Goal: Transaction & Acquisition: Purchase product/service

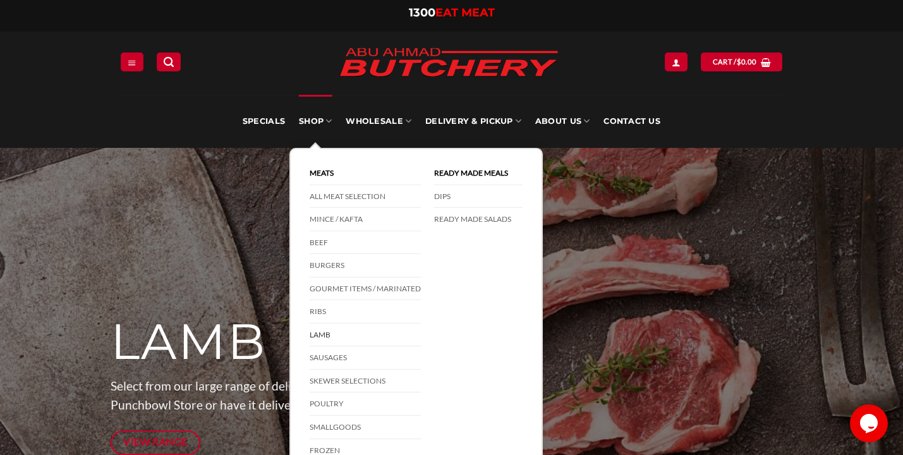
click at [325, 328] on link "Lamb" at bounding box center [365, 334] width 111 height 23
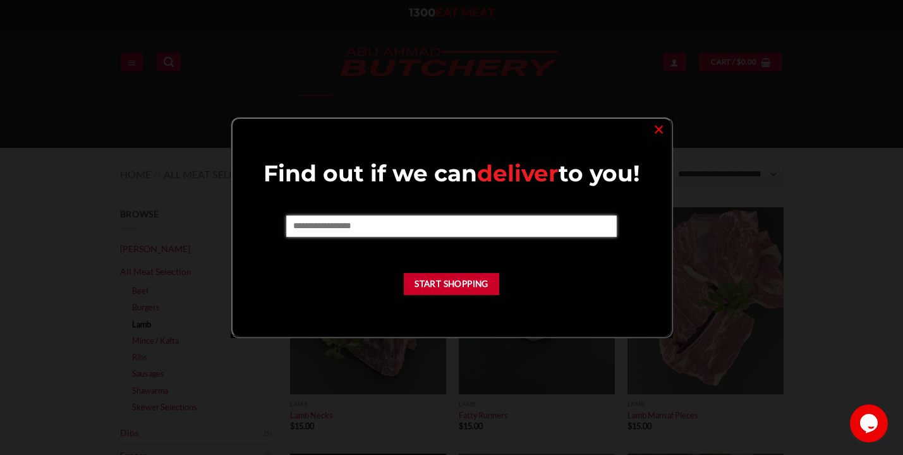
click at [531, 222] on input "text" at bounding box center [451, 225] width 330 height 21
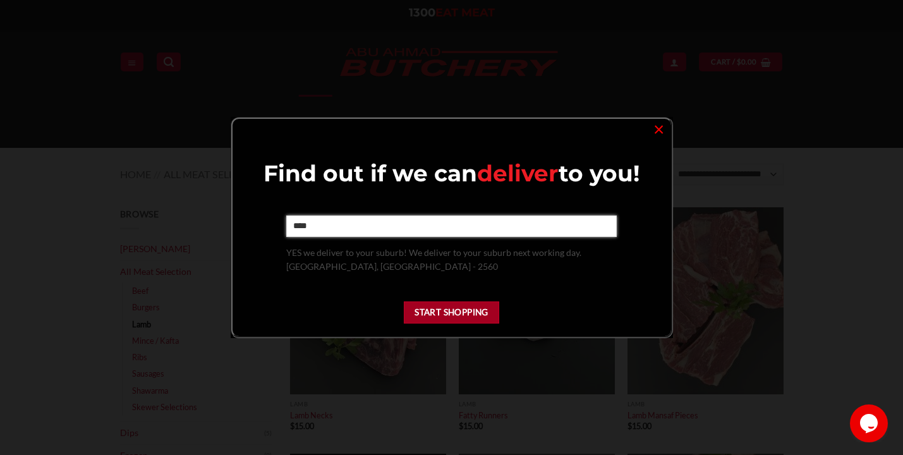
type input "****"
click at [450, 308] on button "Start Shopping" at bounding box center [452, 312] width 96 height 22
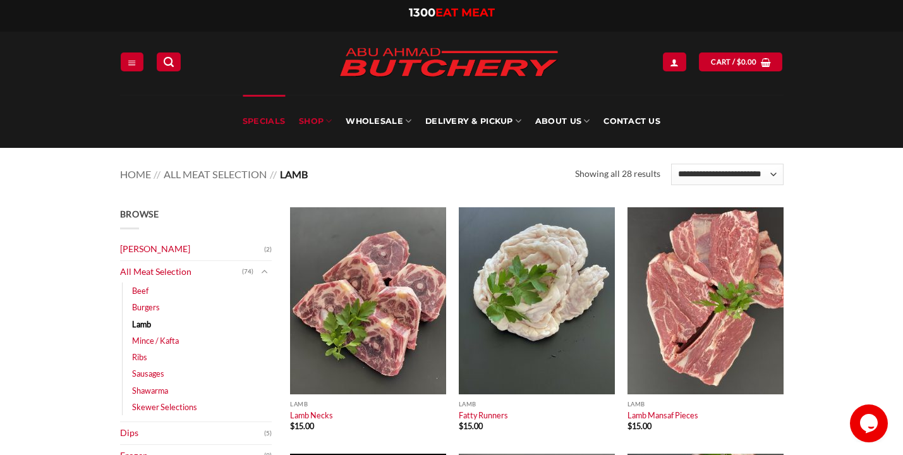
click at [272, 117] on link "Specials" at bounding box center [264, 121] width 42 height 53
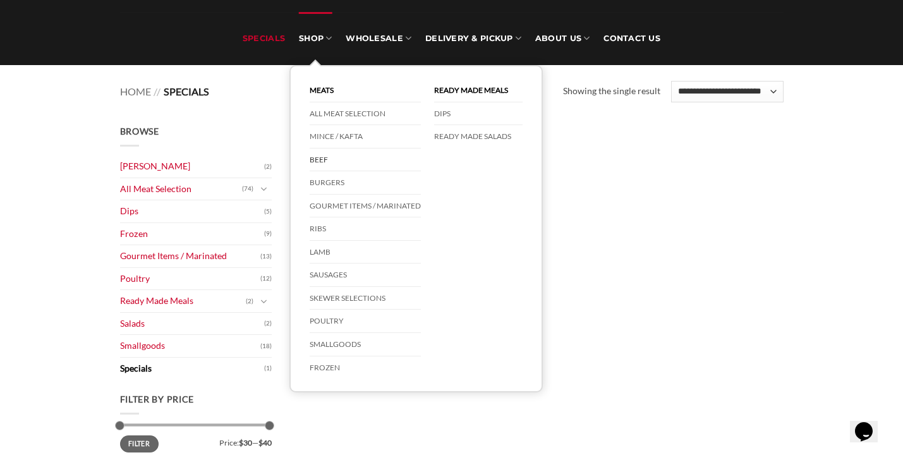
scroll to position [86, 0]
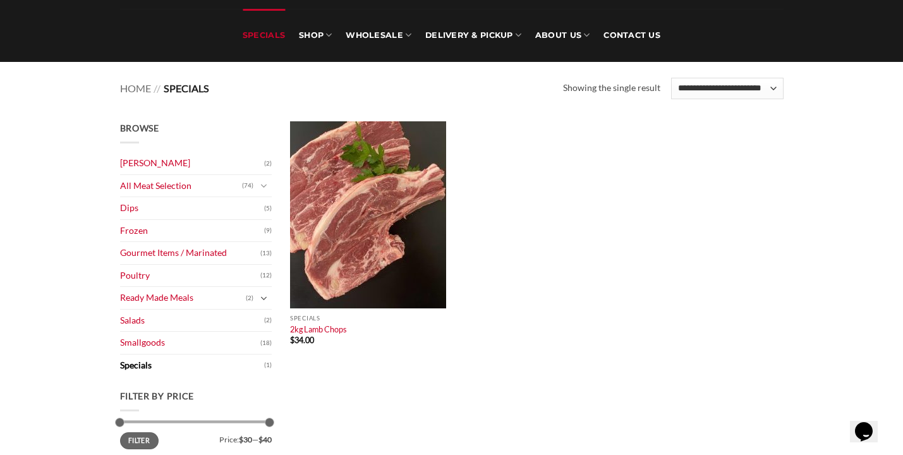
click at [259, 299] on button "Toggle" at bounding box center [264, 298] width 15 height 14
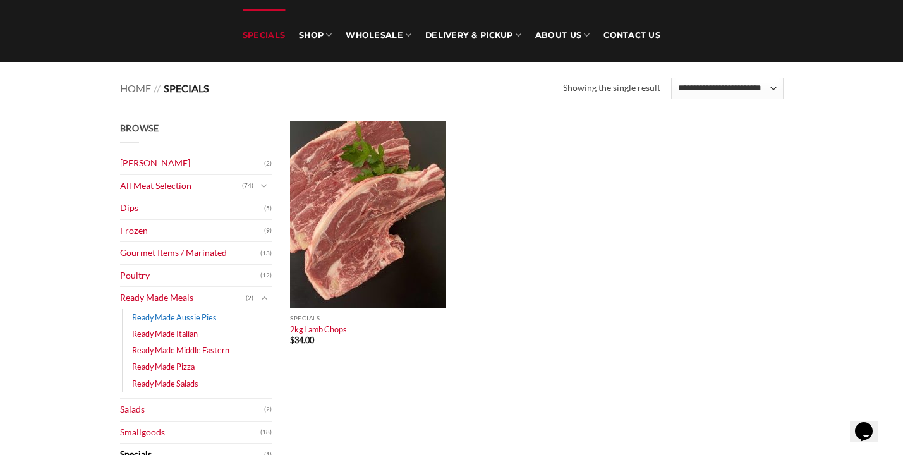
click at [210, 315] on link "Ready Made Aussie Pies" at bounding box center [174, 317] width 85 height 16
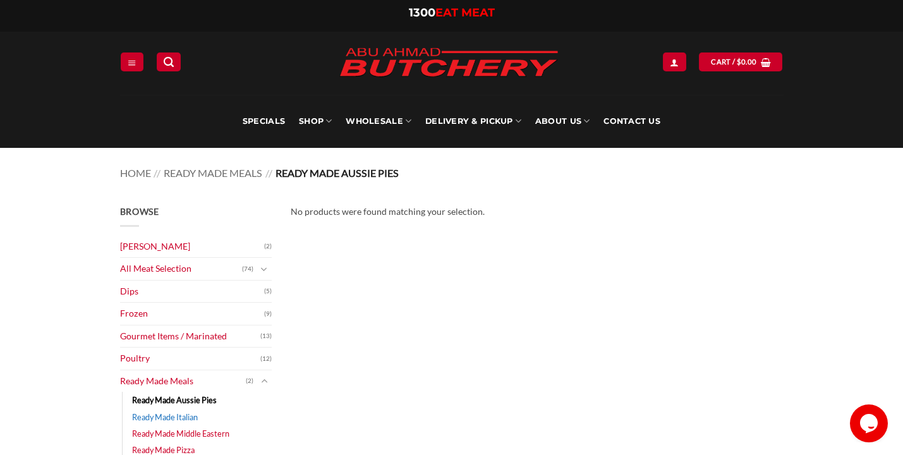
click at [191, 416] on link "Ready Made Italian" at bounding box center [165, 417] width 66 height 16
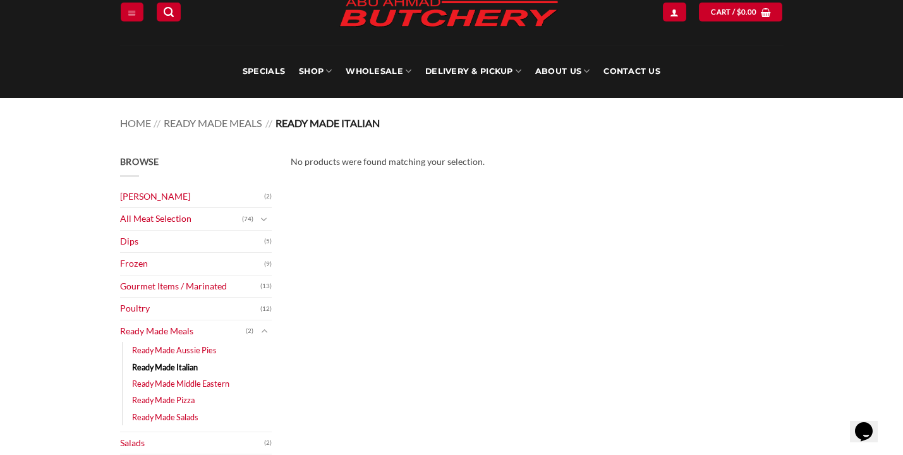
scroll to position [57, 0]
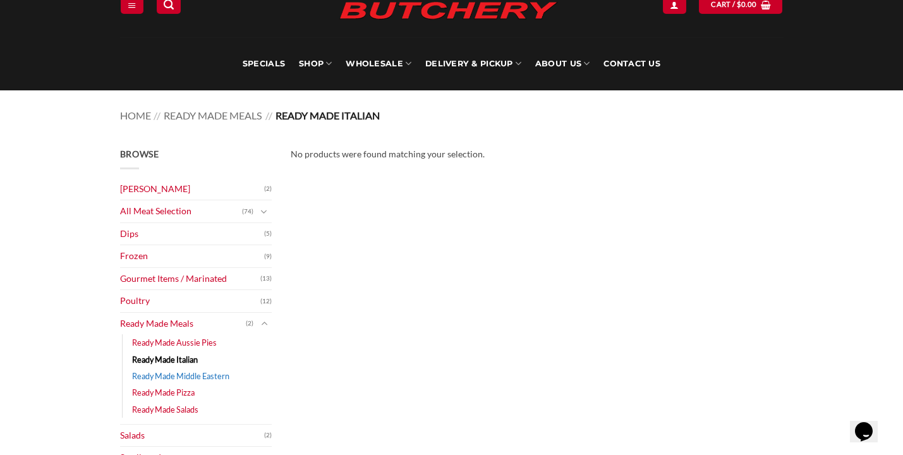
click at [198, 382] on link "Ready Made Middle Eastern" at bounding box center [180, 376] width 97 height 16
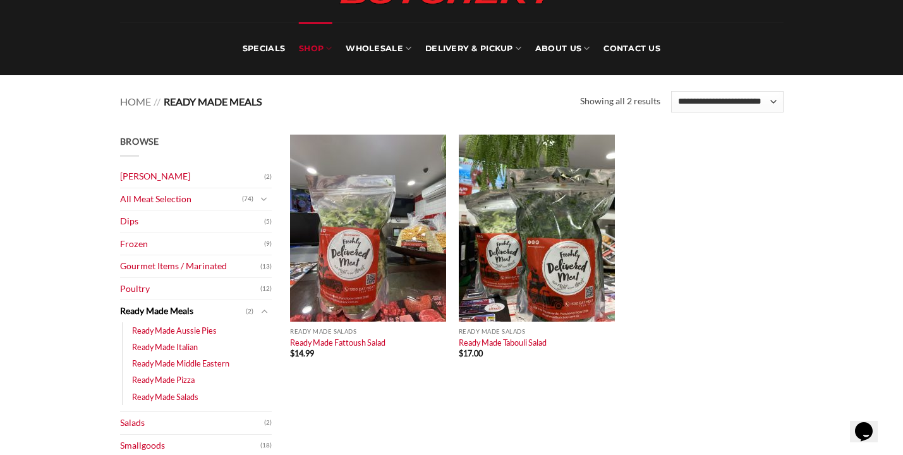
scroll to position [75, 0]
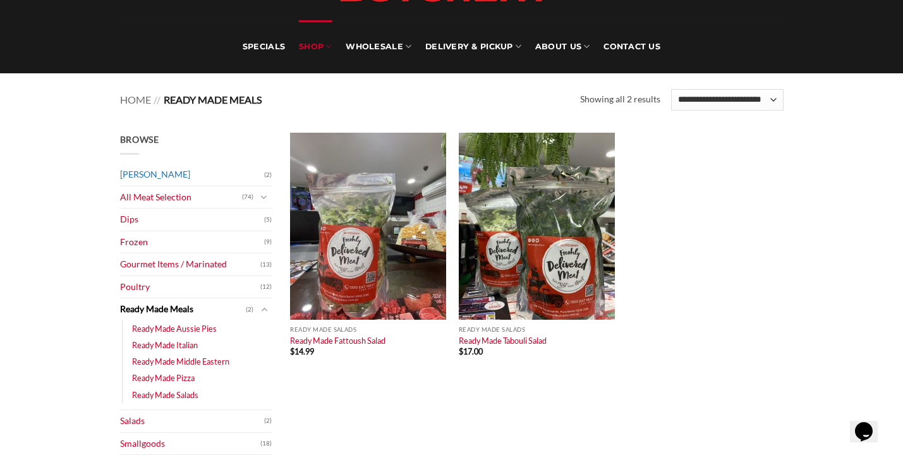
click at [210, 175] on link "[PERSON_NAME]" at bounding box center [192, 175] width 144 height 22
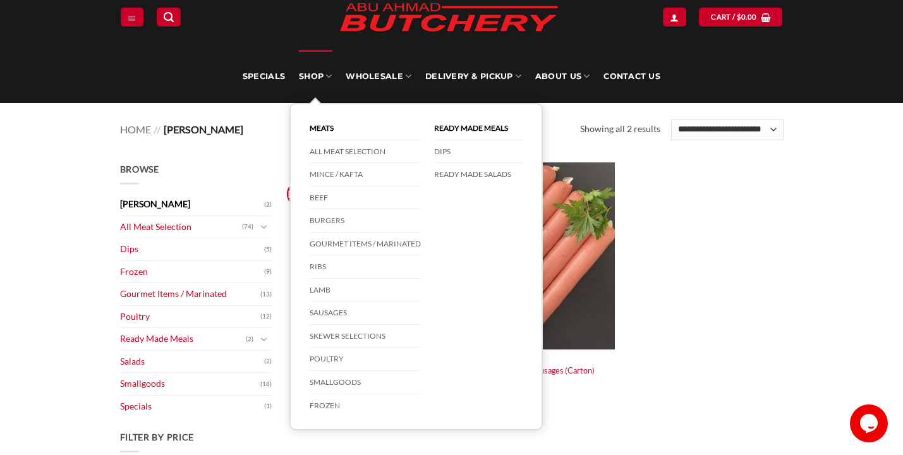
scroll to position [48, 0]
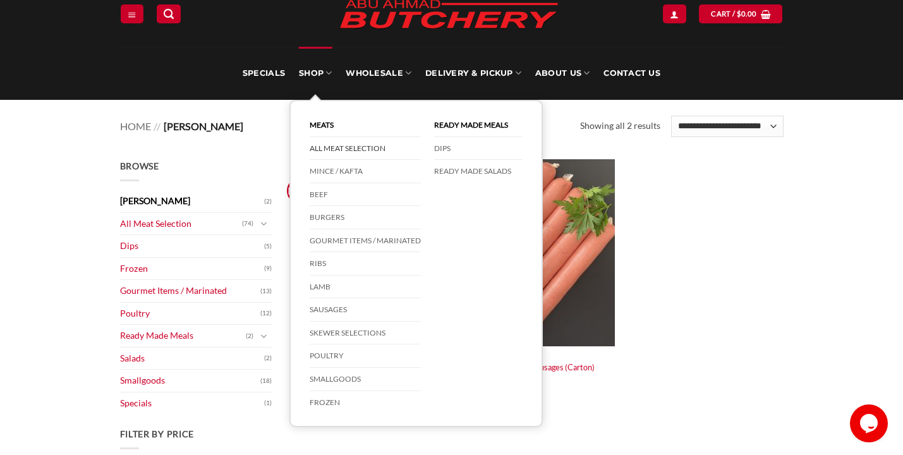
click at [366, 143] on link "All Meat Selection" at bounding box center [365, 148] width 111 height 23
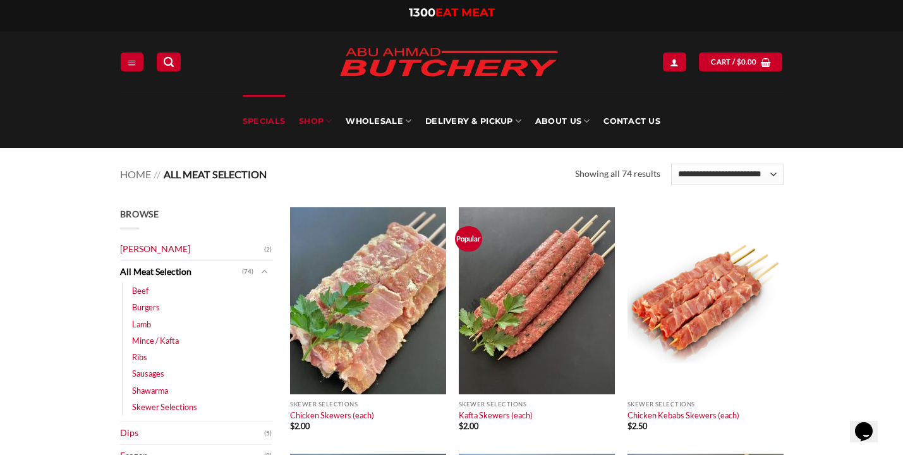
click at [276, 122] on link "Specials" at bounding box center [264, 121] width 42 height 53
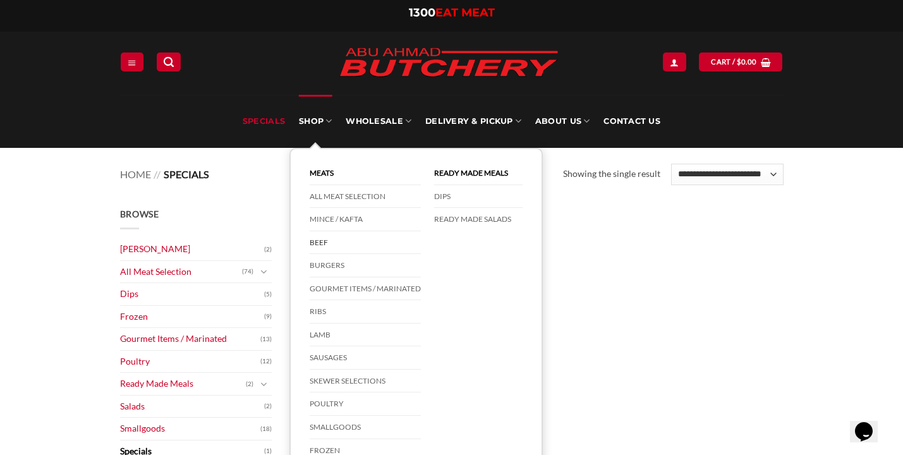
click at [323, 245] on link "Beef" at bounding box center [365, 242] width 111 height 23
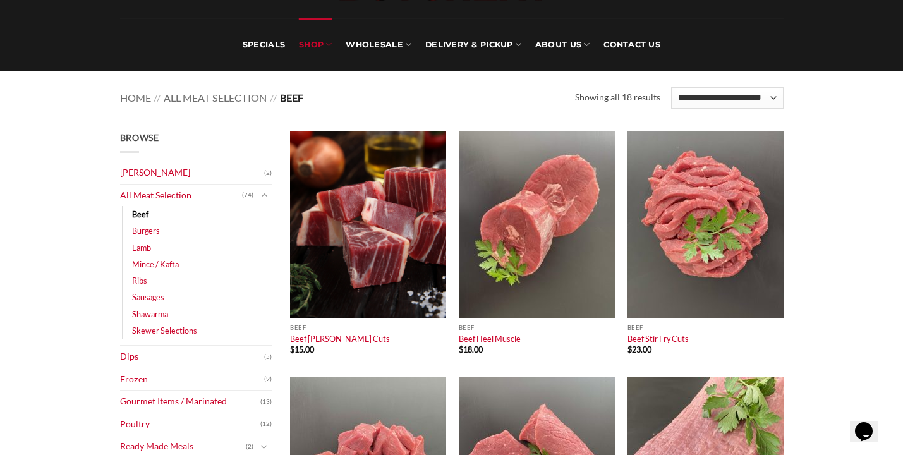
scroll to position [140, 0]
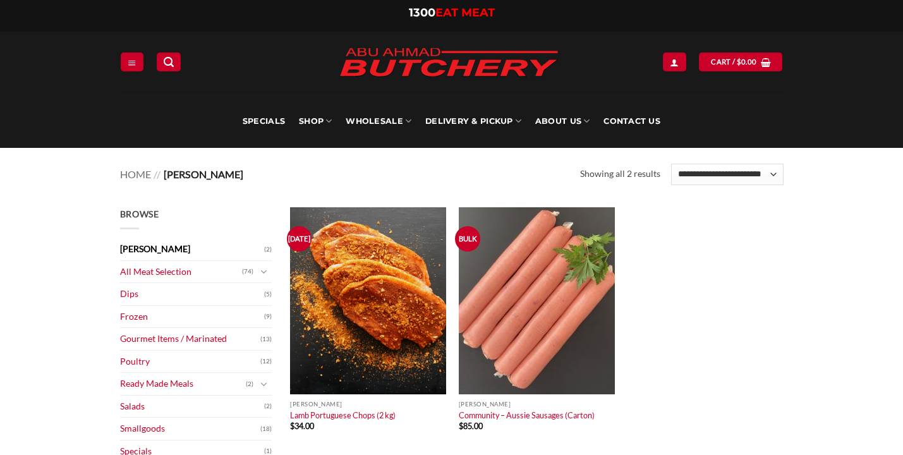
scroll to position [48, 0]
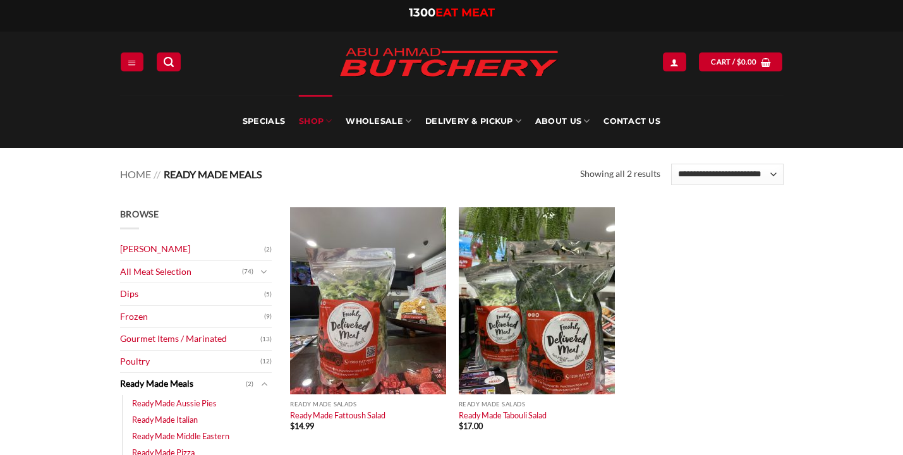
scroll to position [75, 0]
